Goal: Entertainment & Leisure: Consume media (video, audio)

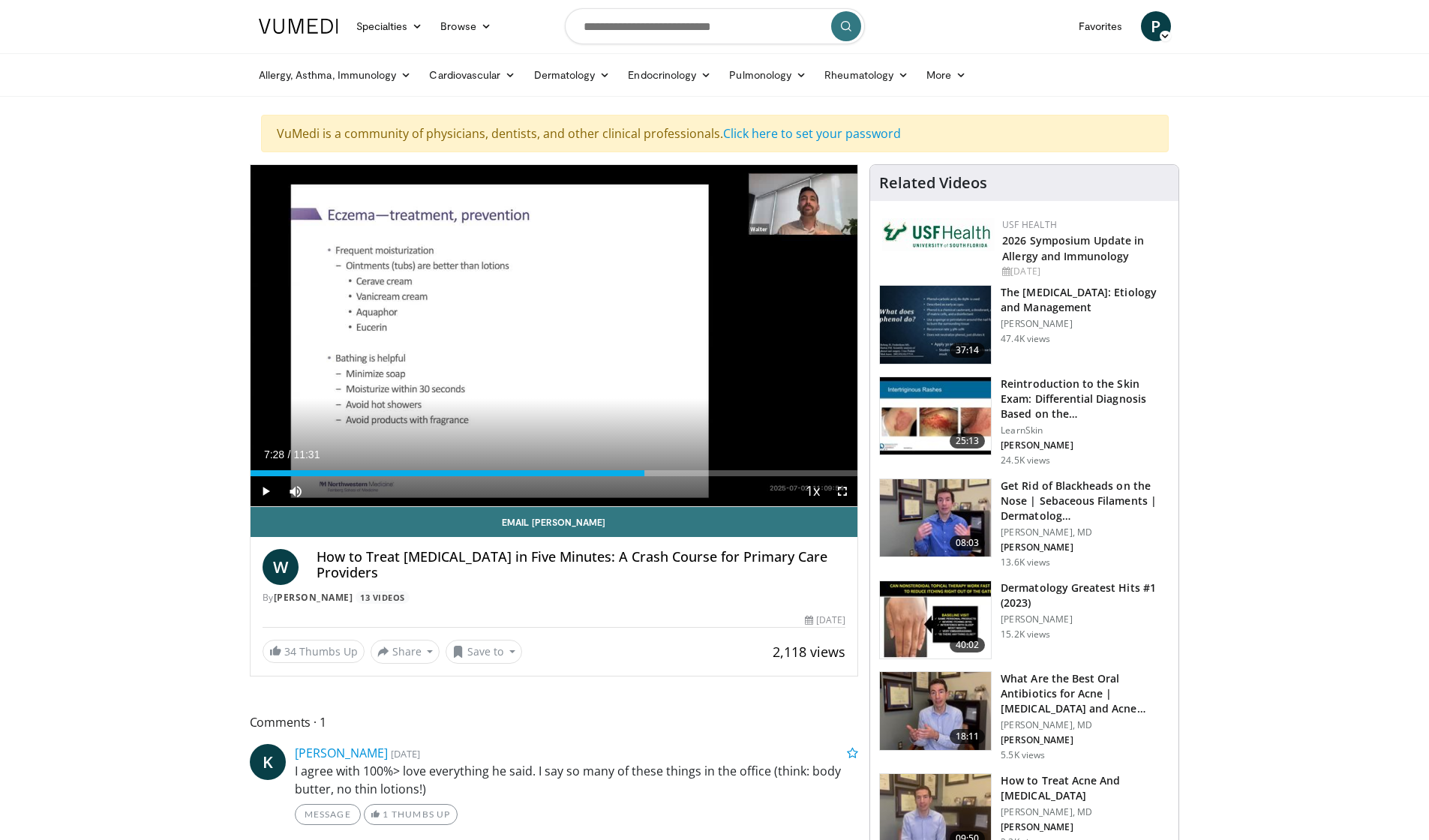
click at [261, 489] on span "Video Player" at bounding box center [265, 490] width 30 height 30
